Goal: Task Accomplishment & Management: Use online tool/utility

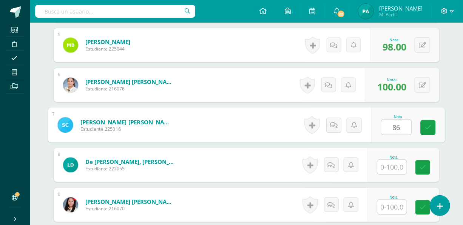
type input "86"
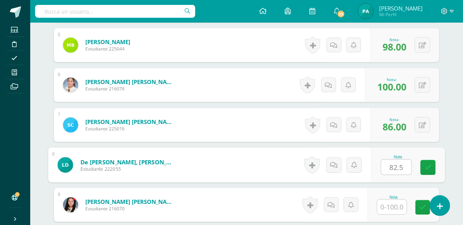
type input "82.5"
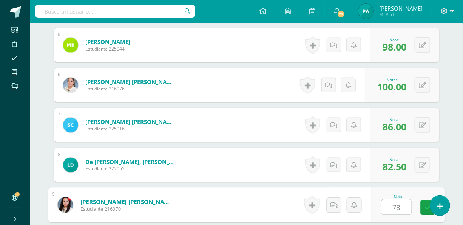
type input "78"
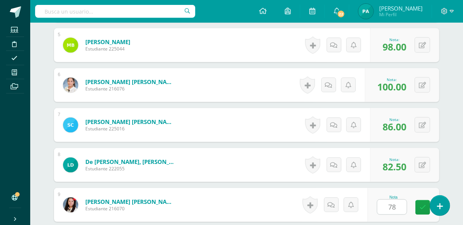
scroll to position [528, 0]
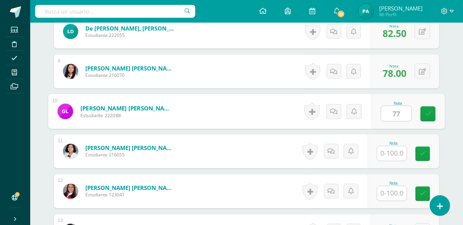
type input "77"
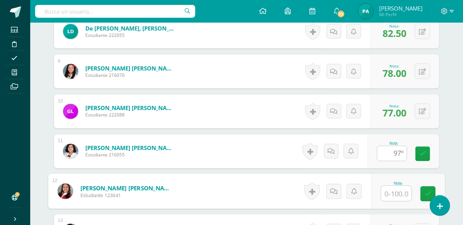
scroll to position [0, 0]
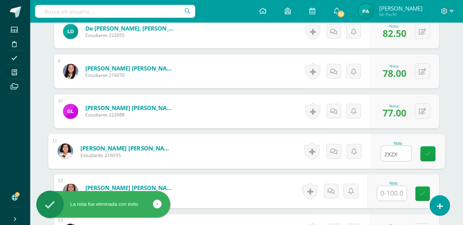
click at [397, 150] on input "zxzx 97º" at bounding box center [396, 154] width 30 height 15
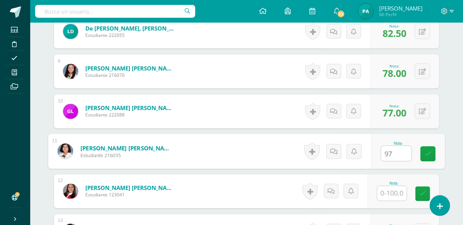
type input "97 97º"
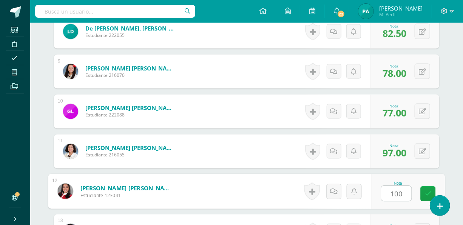
type input "100"
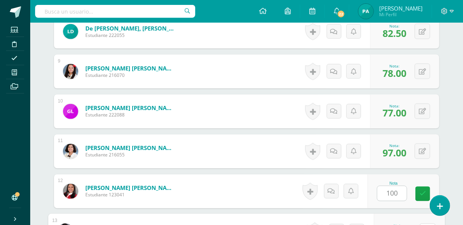
scroll to position [541, 0]
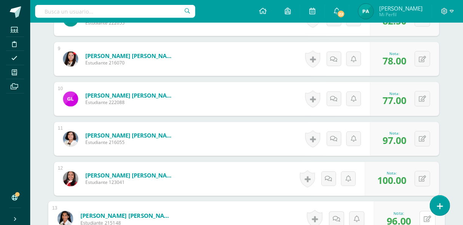
click at [420, 212] on button at bounding box center [428, 220] width 16 height 16
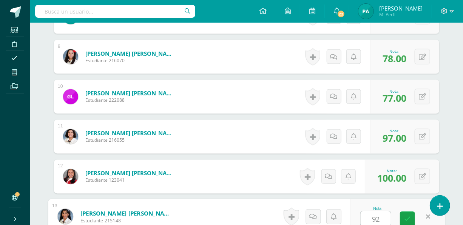
type input "92"
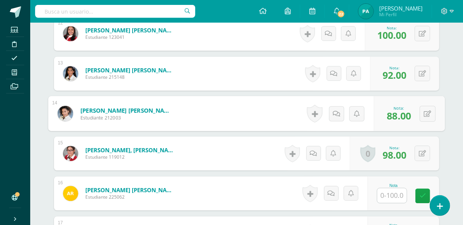
click at [414, 179] on div "Nota" at bounding box center [404, 194] width 72 height 34
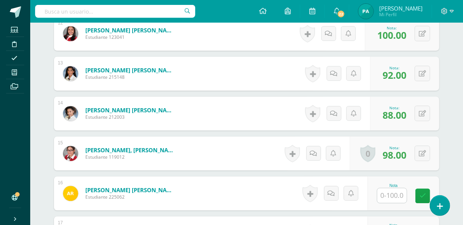
click at [414, 179] on div "Nota" at bounding box center [404, 194] width 72 height 34
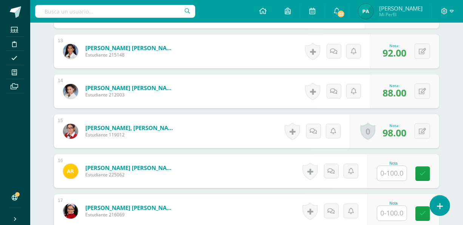
scroll to position [736, 0]
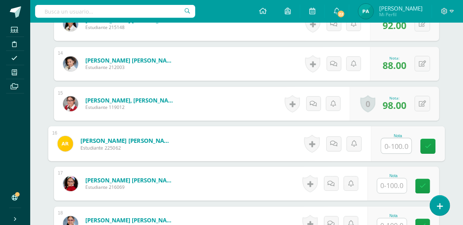
click at [395, 150] on input "text" at bounding box center [396, 146] width 30 height 15
type input "92"
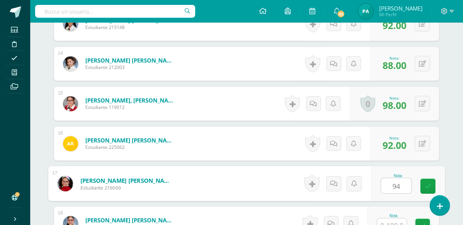
type input "94"
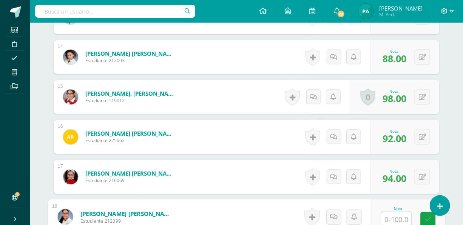
type input ","
type input "94"
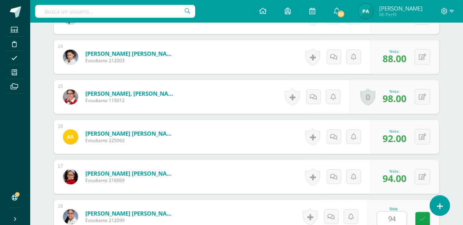
scroll to position [878, 0]
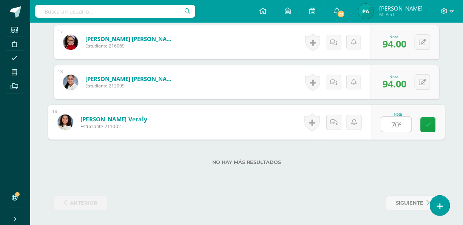
type input "70"
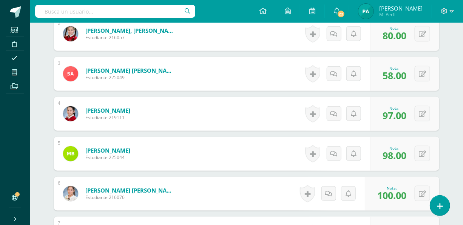
scroll to position [0, 0]
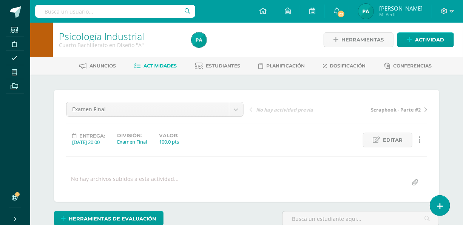
click at [235, 64] on span "Estudiantes" at bounding box center [223, 66] width 34 height 6
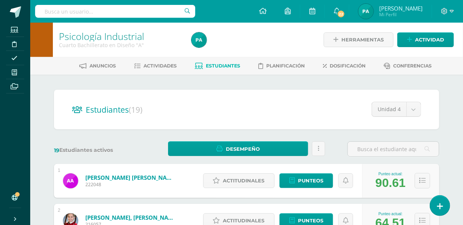
scroll to position [113, 0]
